Goal: Task Accomplishment & Management: Use online tool/utility

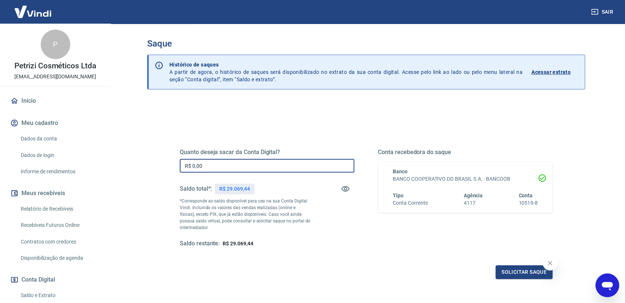
click at [259, 161] on input "R$ 0,00" at bounding box center [267, 166] width 174 height 14
type input "R$ 29.069,44"
click at [515, 273] on button "Solicitar saque" at bounding box center [523, 272] width 57 height 14
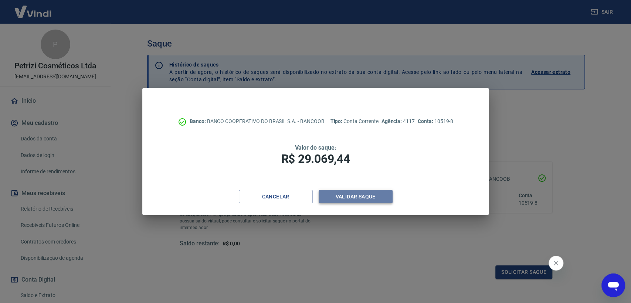
click at [347, 194] on button "Validar saque" at bounding box center [356, 197] width 74 height 14
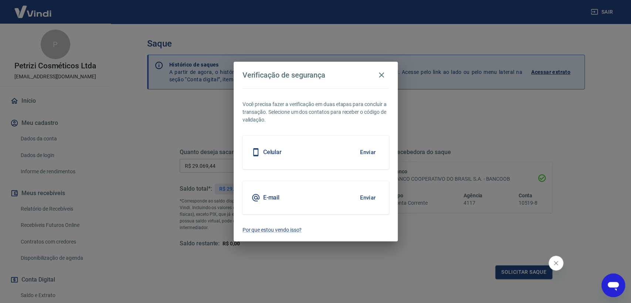
click at [372, 149] on button "Enviar" at bounding box center [368, 152] width 24 height 16
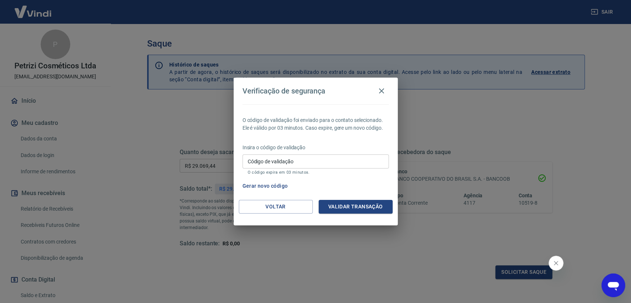
click at [339, 159] on input "Código de validação" at bounding box center [315, 161] width 146 height 14
type input "782851"
click at [363, 209] on button "Validar transação" at bounding box center [356, 207] width 74 height 14
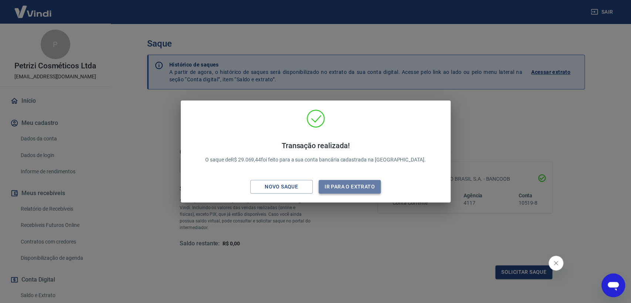
click at [343, 184] on button "Ir para o extrato" at bounding box center [350, 187] width 62 height 14
